Goal: Information Seeking & Learning: Learn about a topic

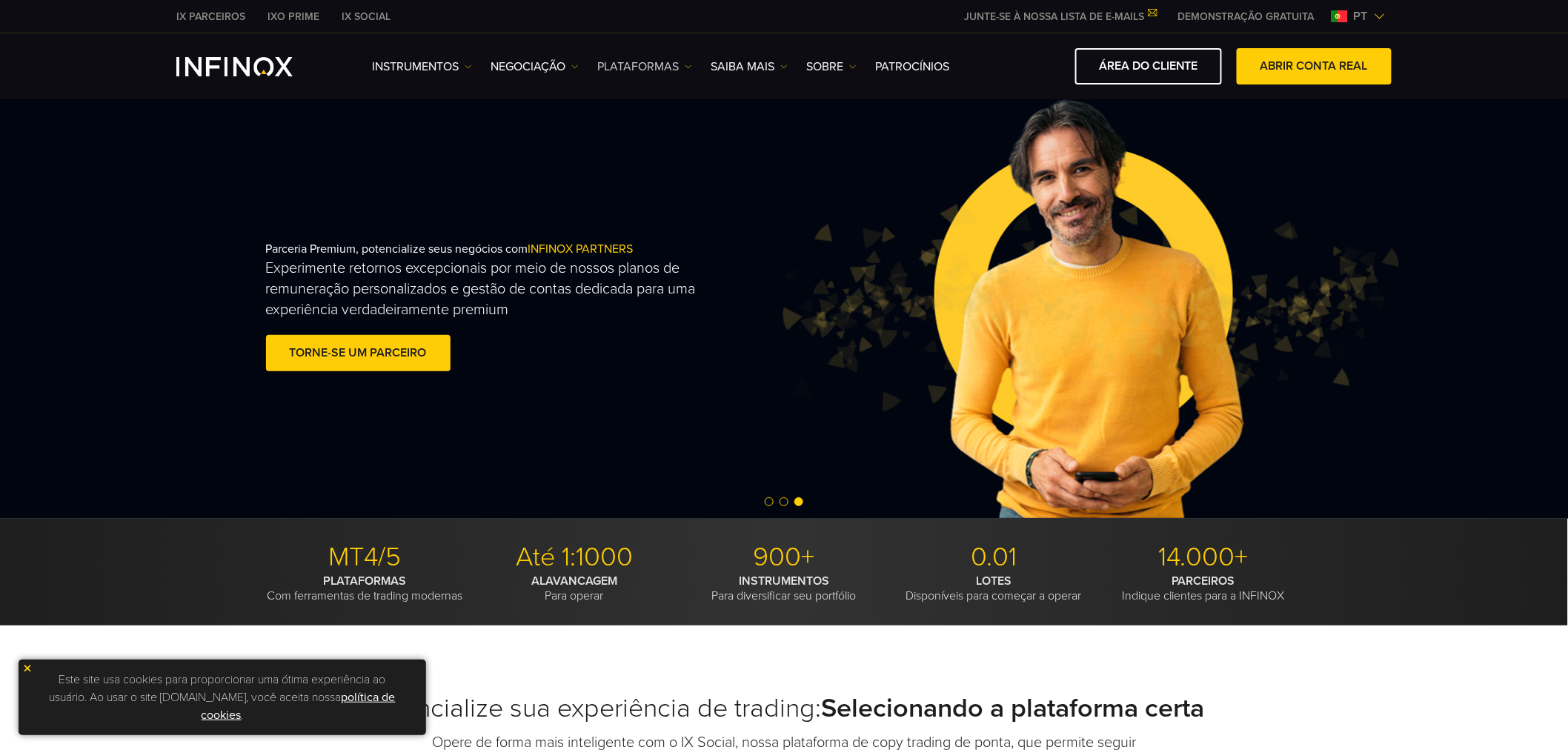
click at [636, 67] on link "PLATAFORMAS" at bounding box center [645, 66] width 95 height 17
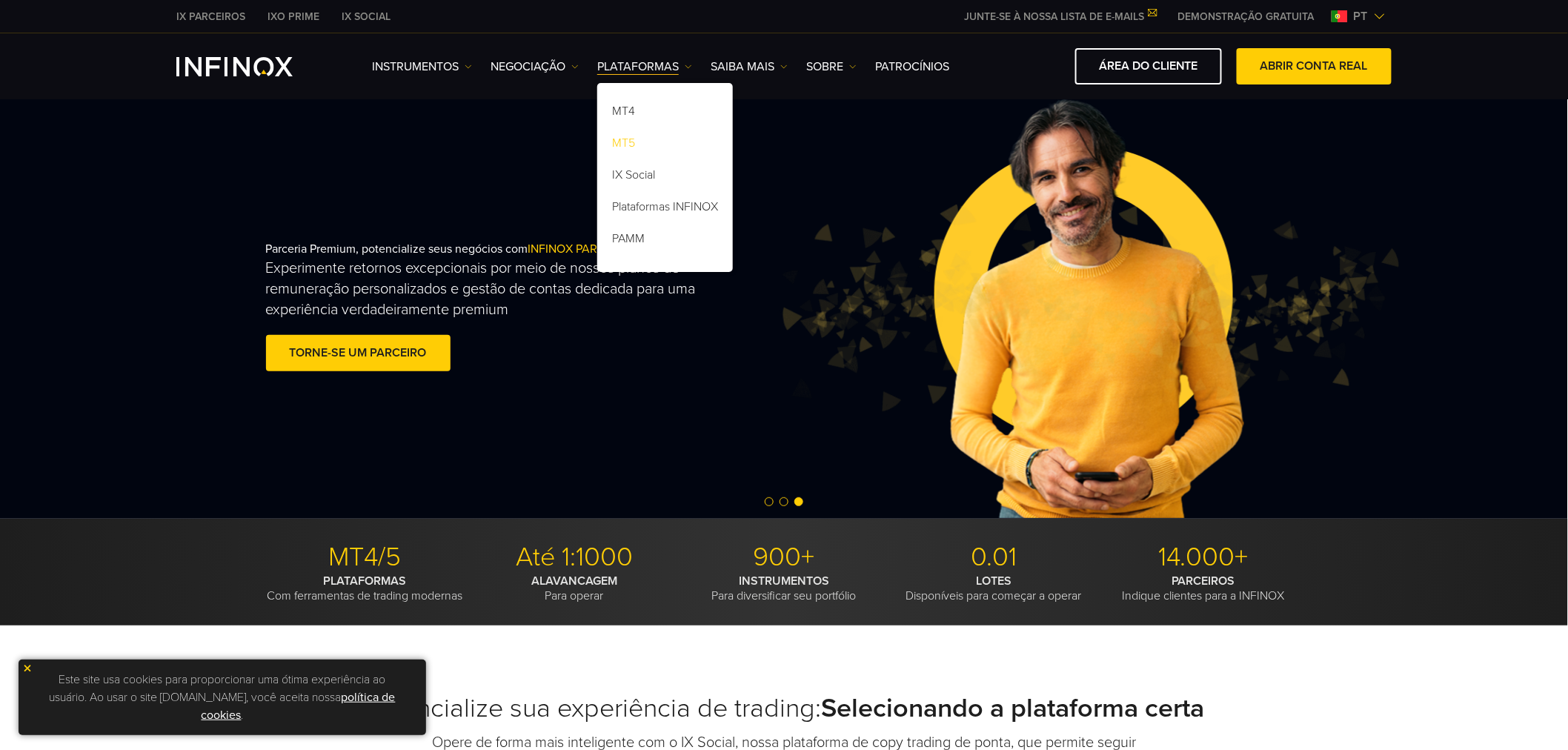
click at [628, 134] on link "MT5" at bounding box center [665, 145] width 136 height 32
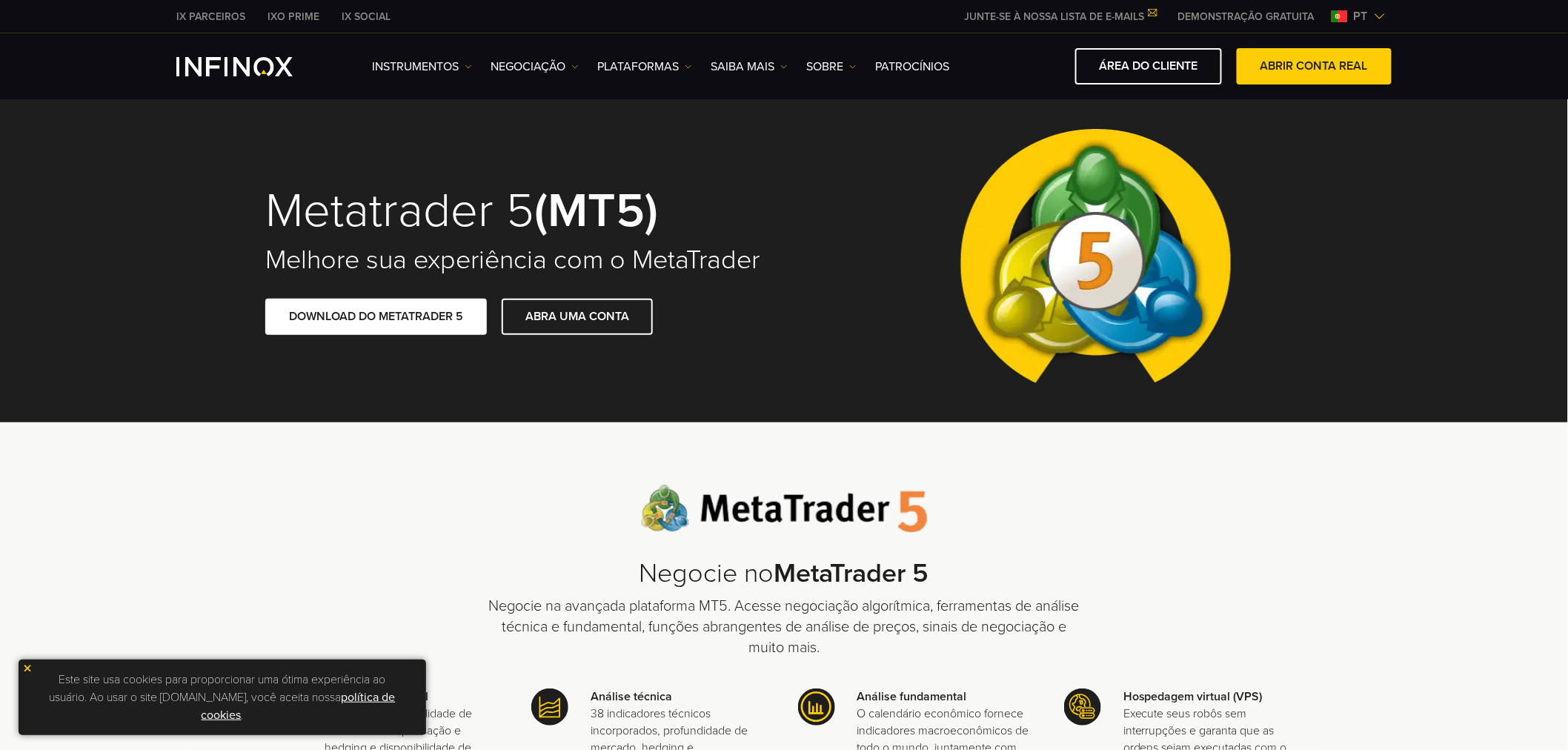
click at [26, 666] on img at bounding box center [26, 668] width 10 height 10
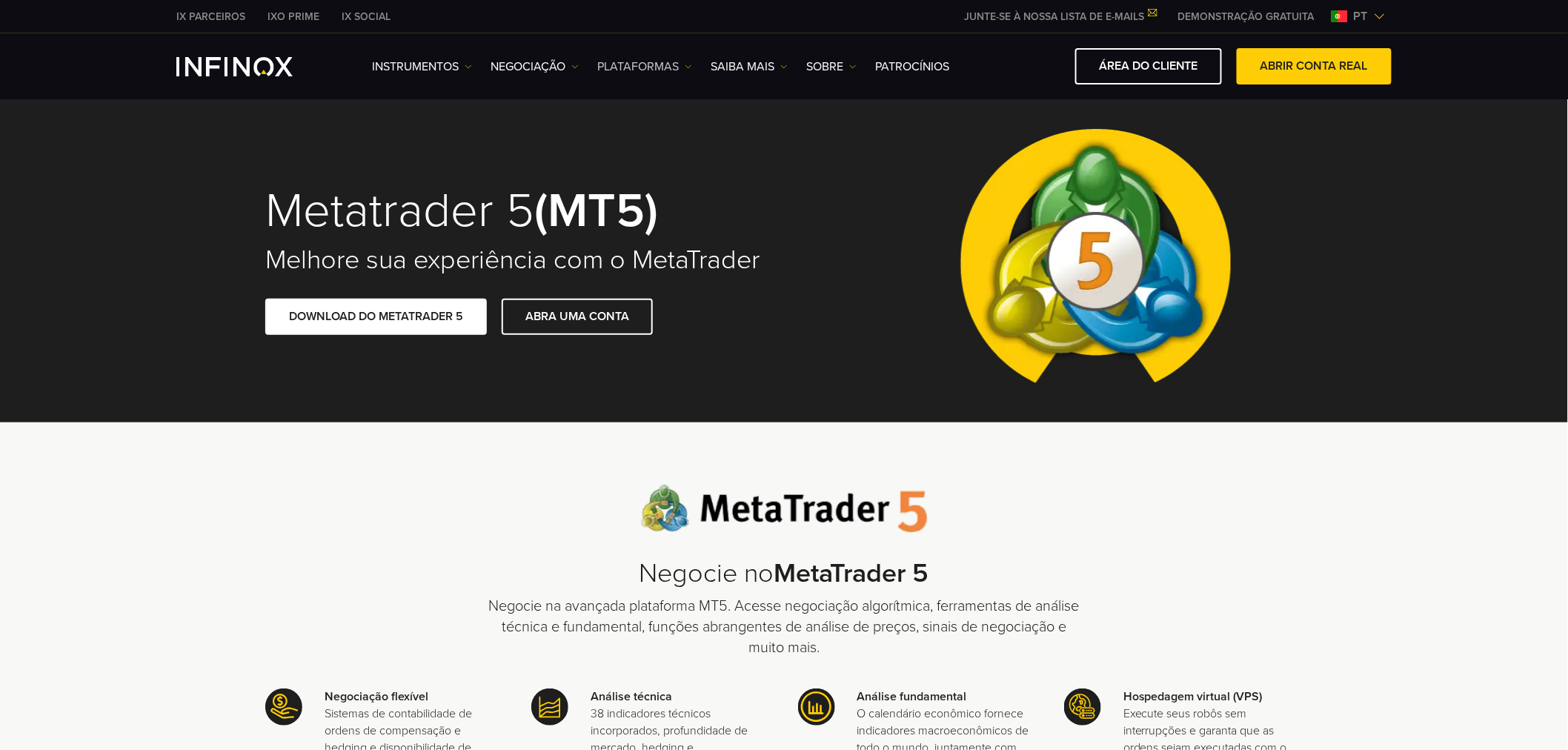
click at [620, 58] on link "PLATAFORMAS" at bounding box center [645, 66] width 95 height 17
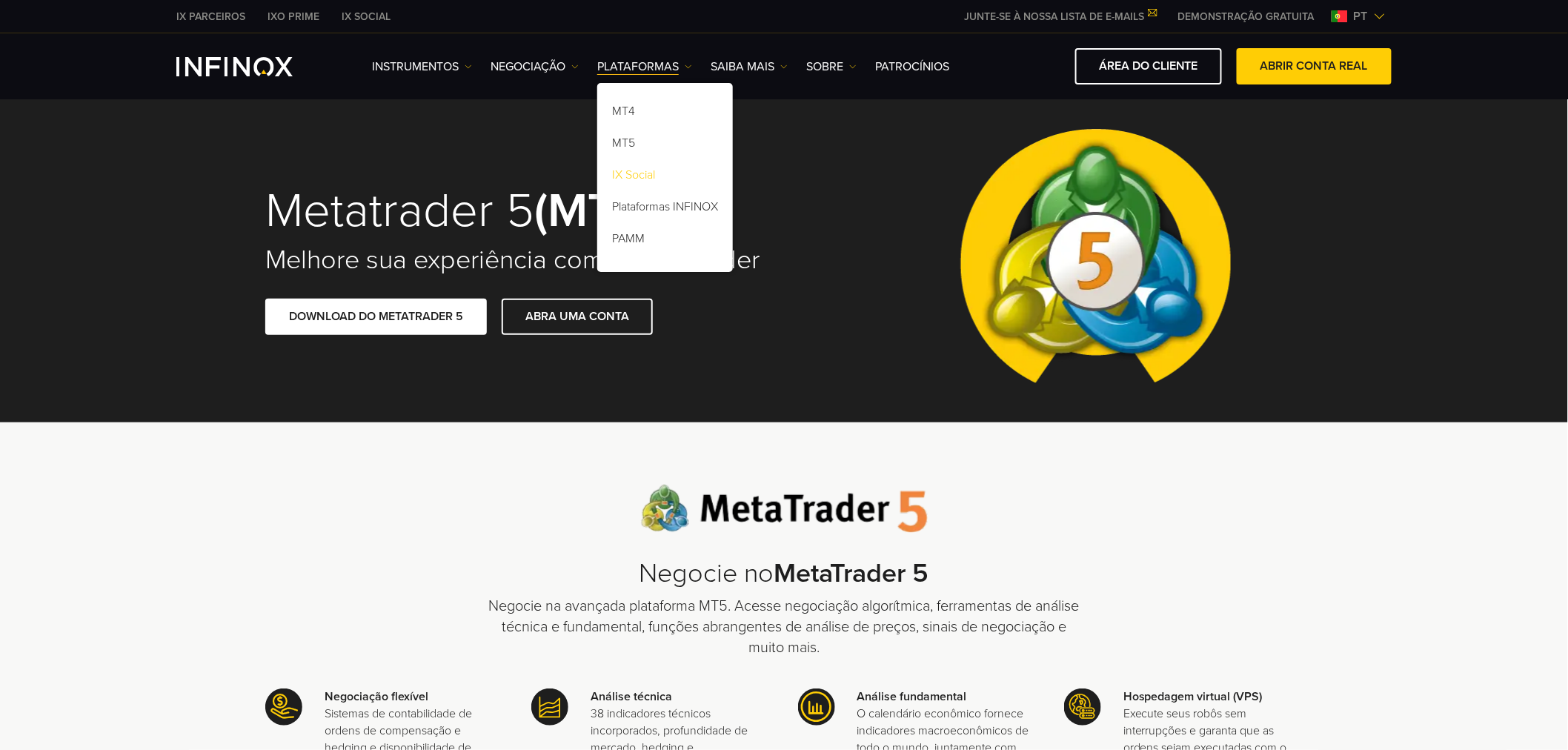
click at [640, 166] on link "IX Social" at bounding box center [665, 177] width 136 height 32
